Goal: Check status: Check status

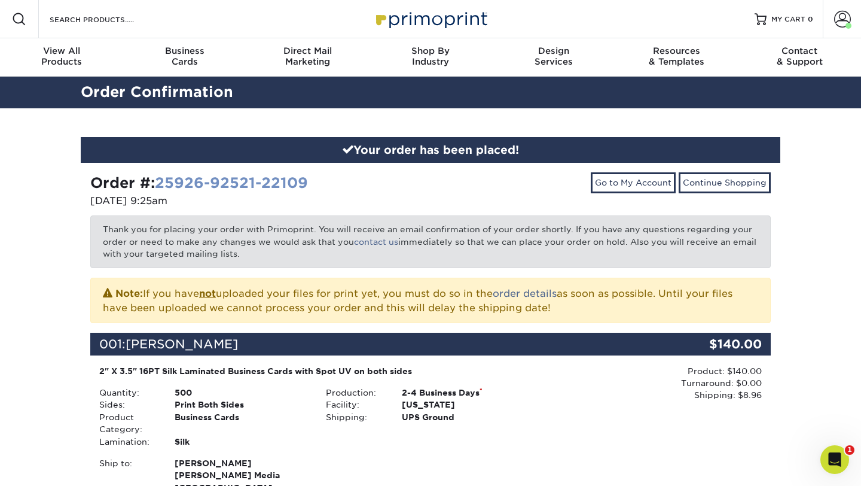
click at [254, 182] on link "25926-92521-22109" at bounding box center [231, 182] width 153 height 17
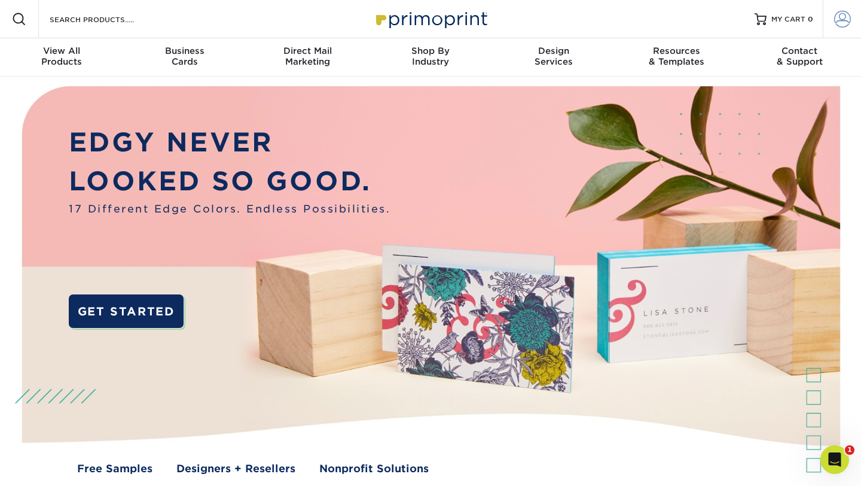
click at [839, 22] on span at bounding box center [842, 19] width 17 height 17
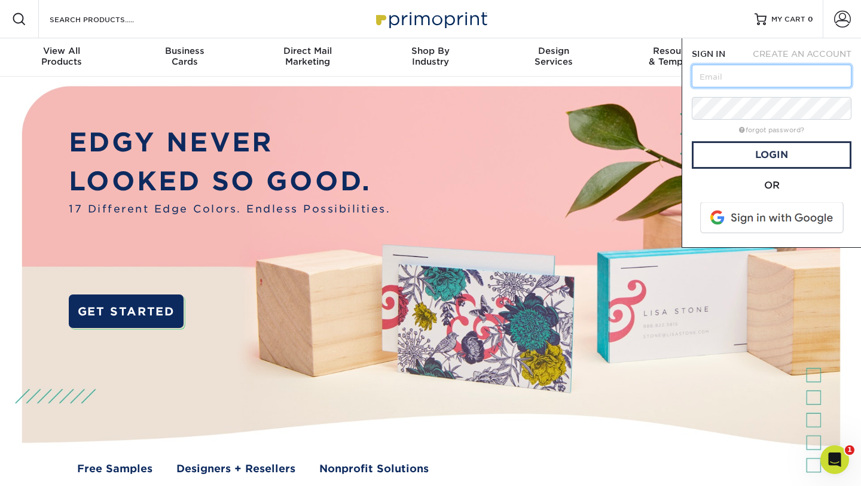
click at [775, 78] on input "text" at bounding box center [772, 76] width 160 height 23
type input "jenna.daniel@alongi.com"
click at [757, 215] on span at bounding box center [773, 217] width 153 height 31
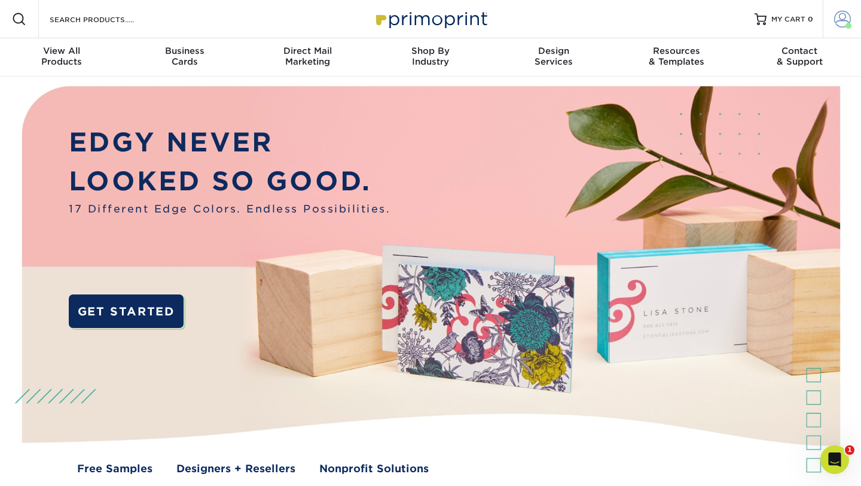
click at [852, 11] on link "Account" at bounding box center [842, 19] width 38 height 38
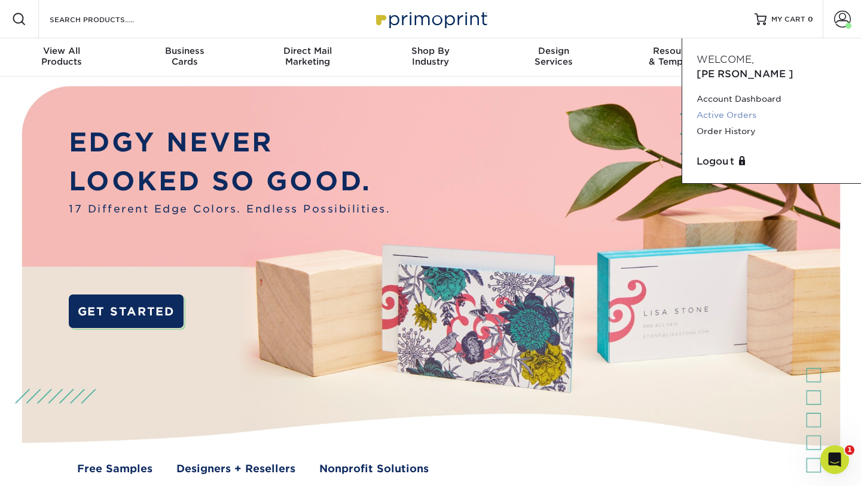
click at [732, 107] on link "Active Orders" at bounding box center [772, 115] width 150 height 16
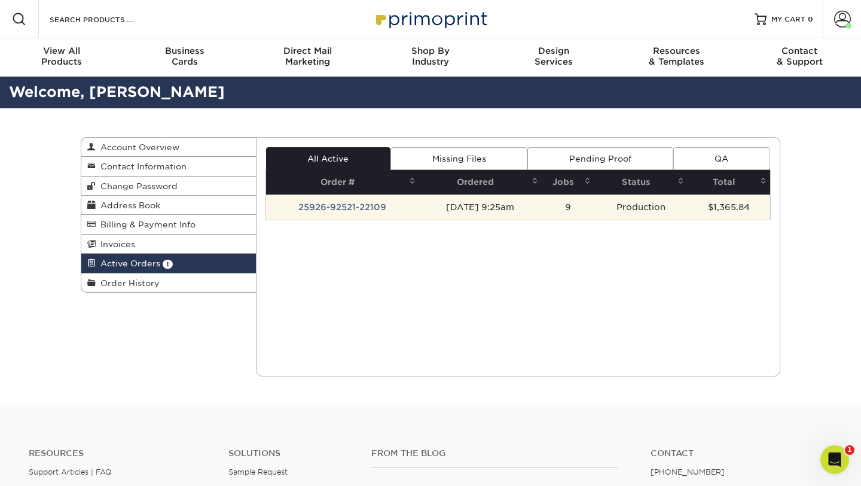
click at [431, 212] on td "[DATE] 9:25am" at bounding box center [480, 206] width 123 height 25
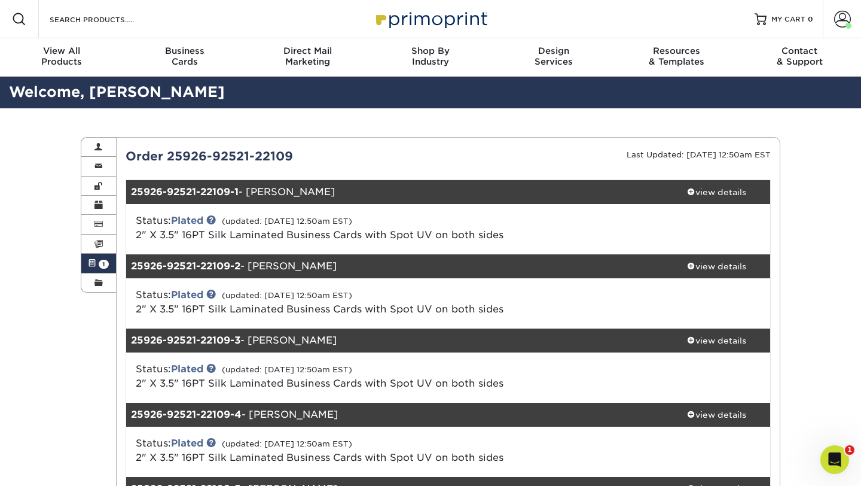
click at [211, 213] on div "Status: Plated (updated: 09/29/2025 12:50am EST) 2" X 3.5" 16PT Silk Laminated …" at bounding box center [448, 229] width 663 height 50
click at [179, 156] on div "Order 25926-92521-22109" at bounding box center [283, 156] width 332 height 18
